Goal: Information Seeking & Learning: Find specific fact

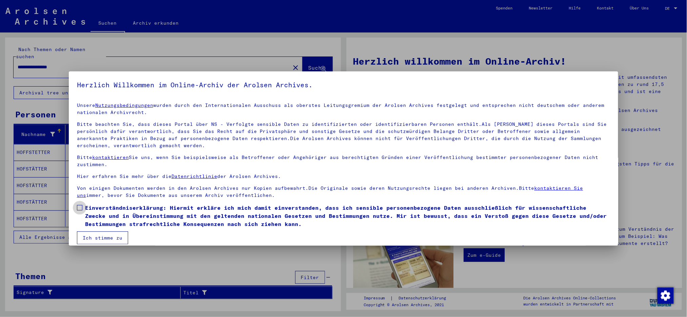
click at [79, 208] on span at bounding box center [79, 207] width 5 height 5
click at [101, 237] on button "Ich stimme zu" at bounding box center [102, 238] width 51 height 13
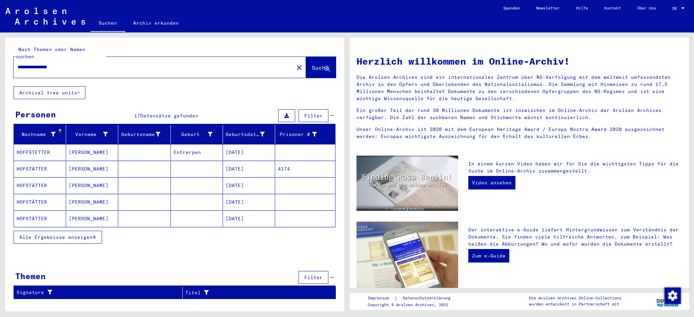
click at [60, 233] on button "Alle Ergebnisse anzeigen" at bounding box center [58, 237] width 88 height 13
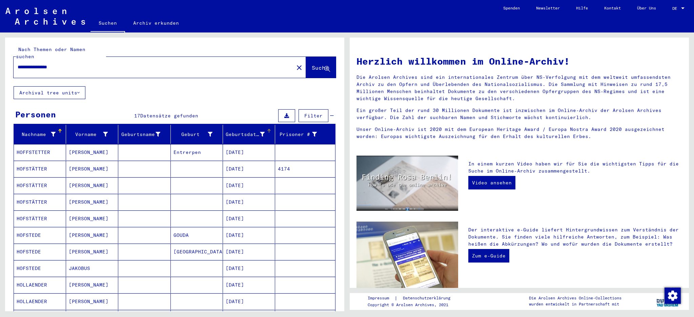
click at [233, 131] on div "Geburtsdatum" at bounding box center [245, 134] width 39 height 7
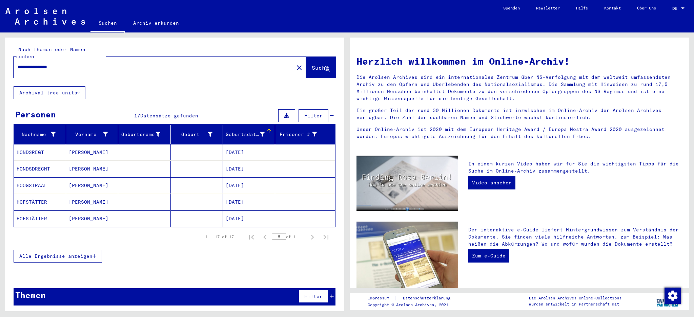
click at [59, 252] on button "Alle Ergebnisse anzeigen" at bounding box center [58, 256] width 88 height 13
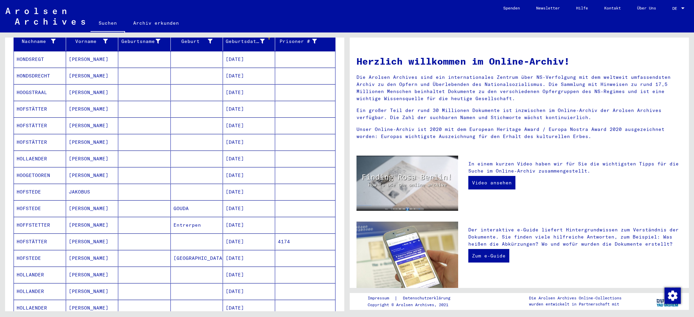
scroll to position [174, 0]
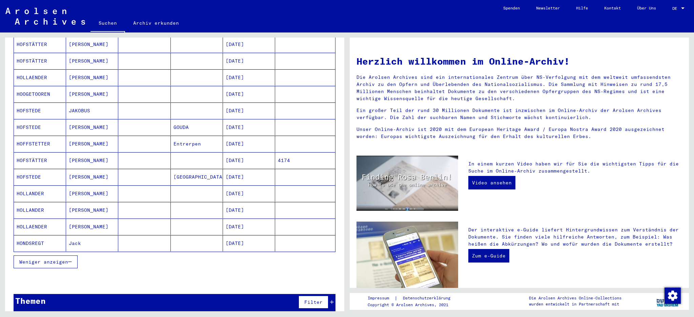
click at [236, 122] on mat-cell "[DATE]" at bounding box center [249, 127] width 52 height 16
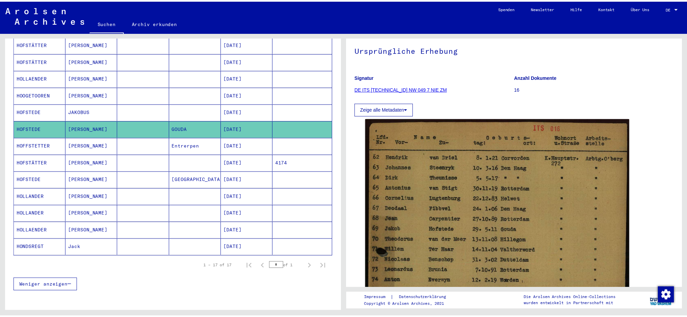
scroll to position [49, 0]
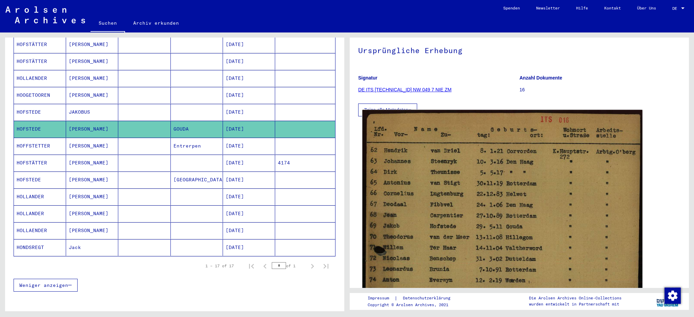
click at [516, 200] on img at bounding box center [502, 301] width 280 height 383
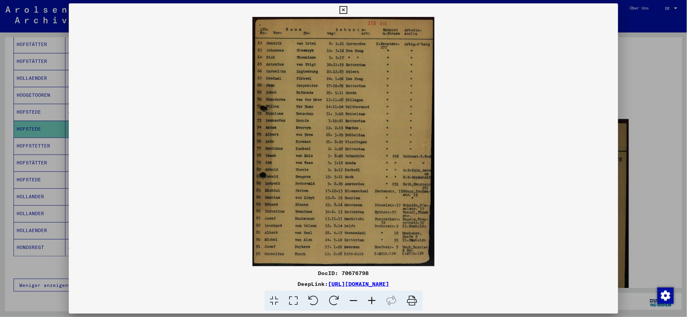
click at [371, 300] on icon at bounding box center [372, 301] width 18 height 21
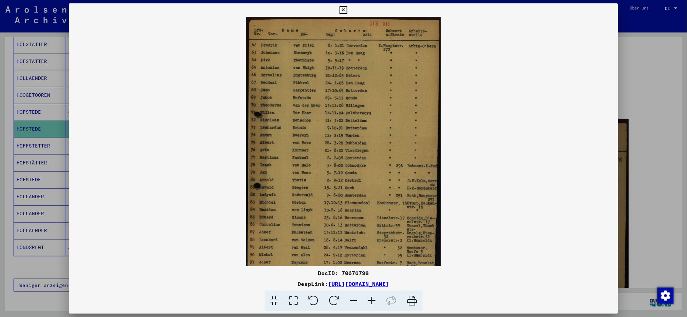
click at [371, 300] on icon at bounding box center [372, 301] width 18 height 21
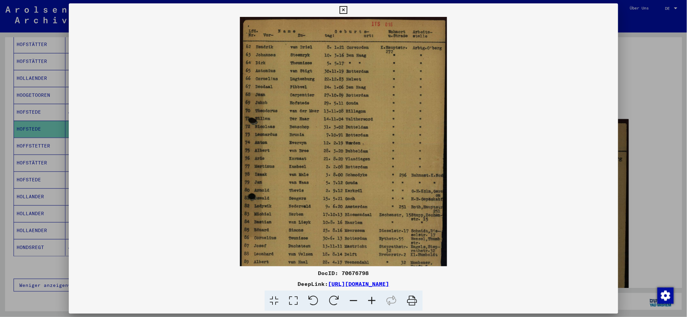
click at [371, 300] on icon at bounding box center [372, 301] width 18 height 21
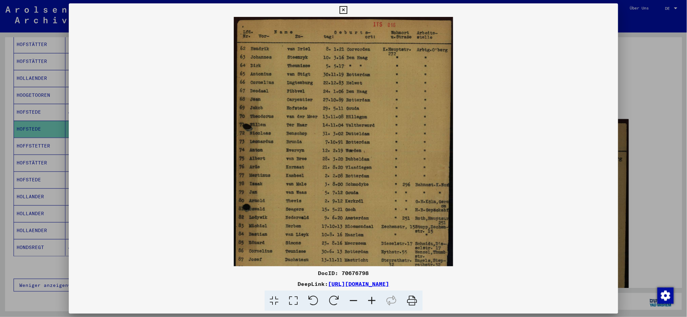
click at [371, 300] on icon at bounding box center [372, 301] width 18 height 21
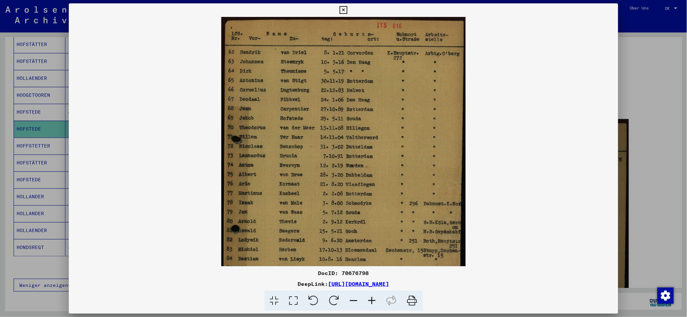
click at [371, 300] on icon at bounding box center [372, 301] width 18 height 21
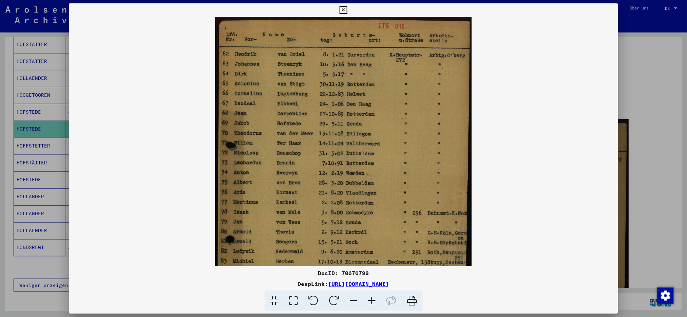
click at [371, 300] on icon at bounding box center [372, 301] width 18 height 21
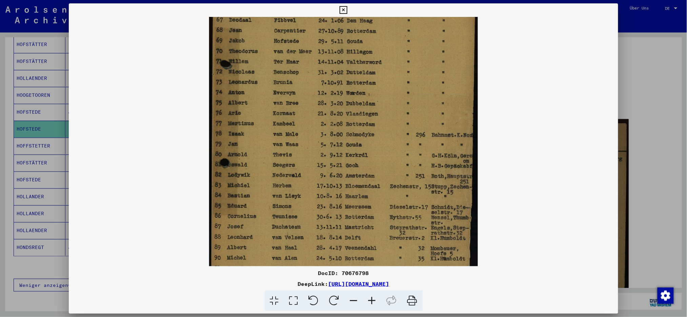
scroll to position [90, 0]
drag, startPoint x: 357, startPoint y: 156, endPoint x: 363, endPoint y: 71, distance: 85.6
click at [363, 71] on img at bounding box center [343, 111] width 269 height 368
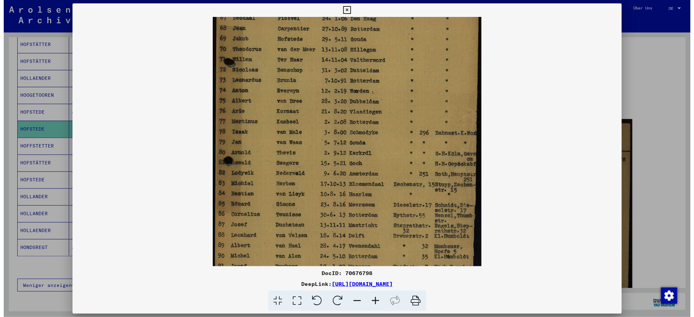
scroll to position [118, 0]
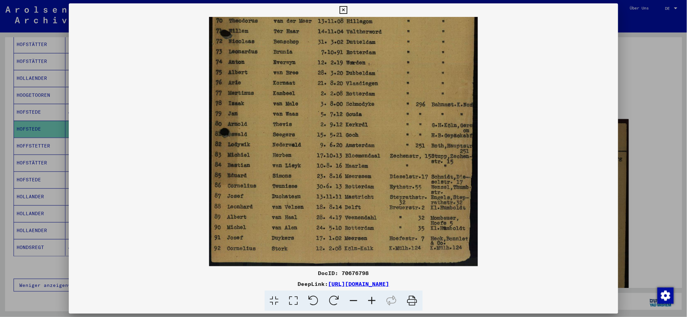
drag, startPoint x: 355, startPoint y: 178, endPoint x: 377, endPoint y: 95, distance: 85.6
click at [377, 95] on img at bounding box center [343, 83] width 269 height 368
click at [342, 9] on icon at bounding box center [343, 10] width 8 height 8
